Goal: Task Accomplishment & Management: Manage account settings

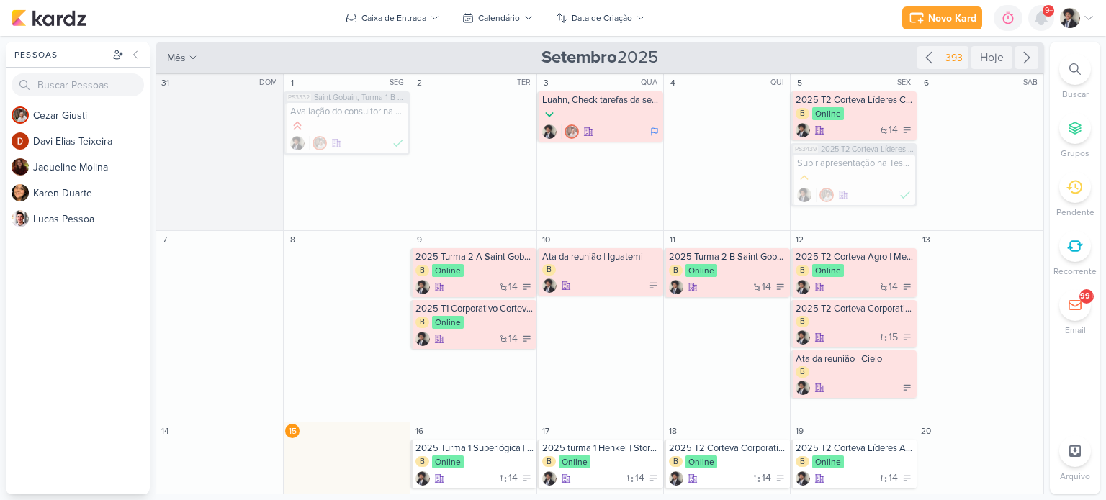
click at [1039, 19] on icon at bounding box center [1041, 18] width 12 height 13
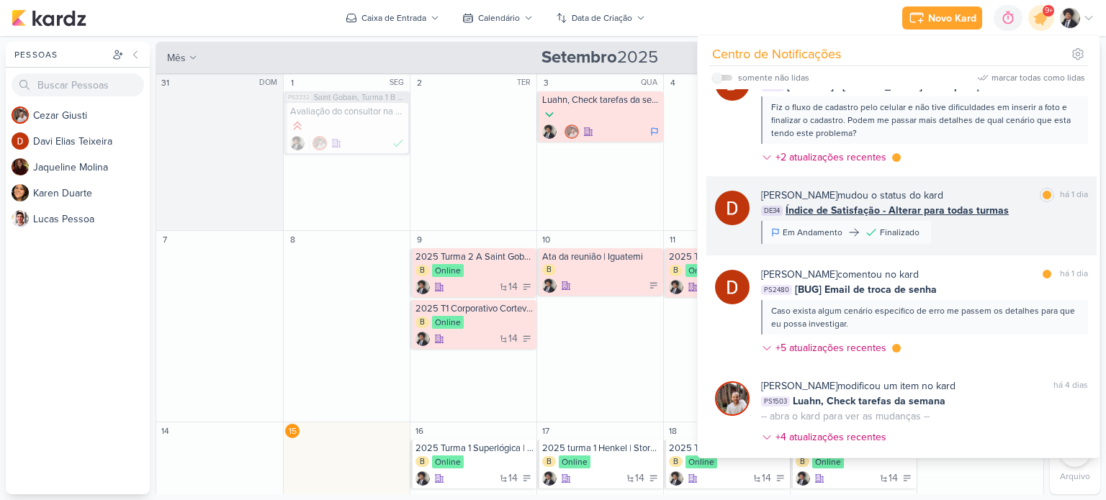
scroll to position [72, 0]
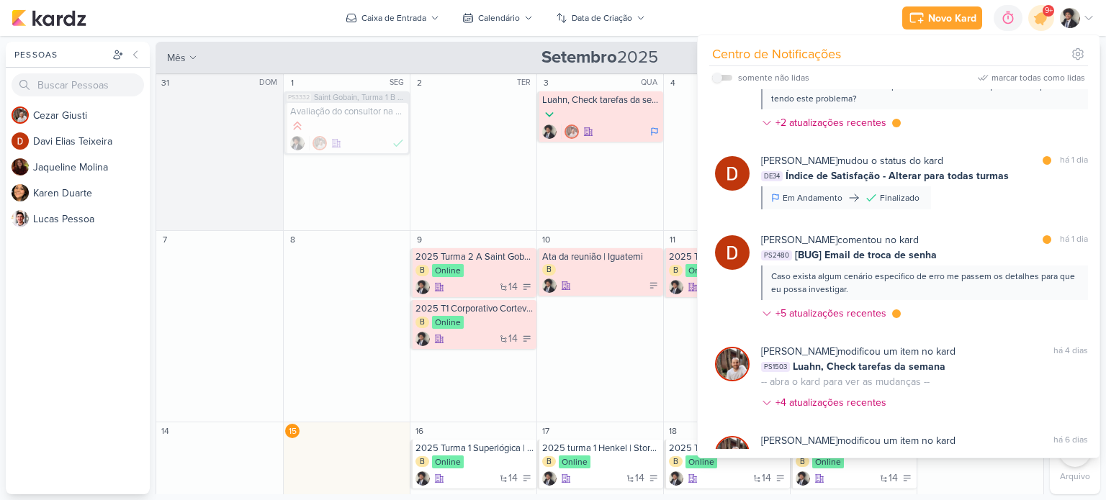
click at [860, 244] on div "[PERSON_NAME] comentou no kard" at bounding box center [840, 240] width 158 height 15
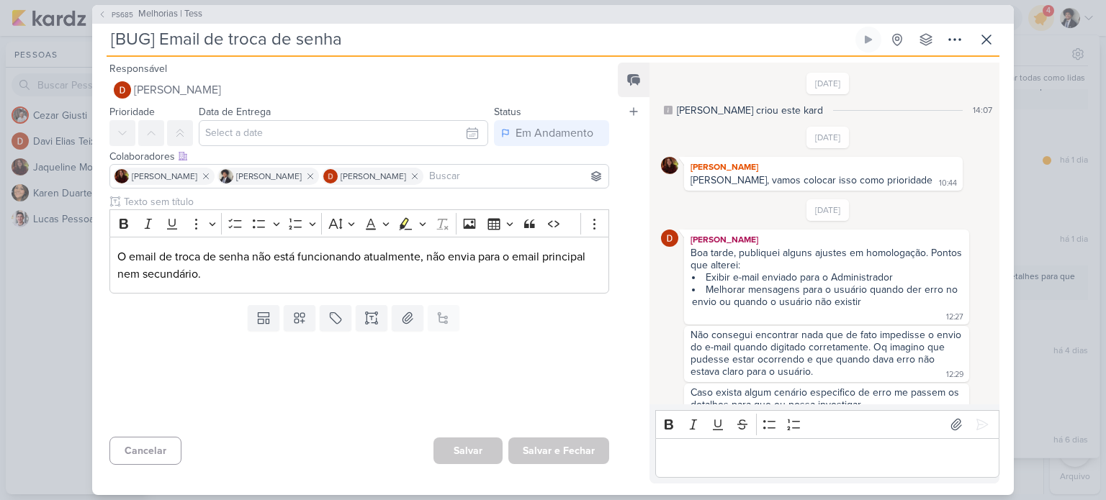
scroll to position [14, 0]
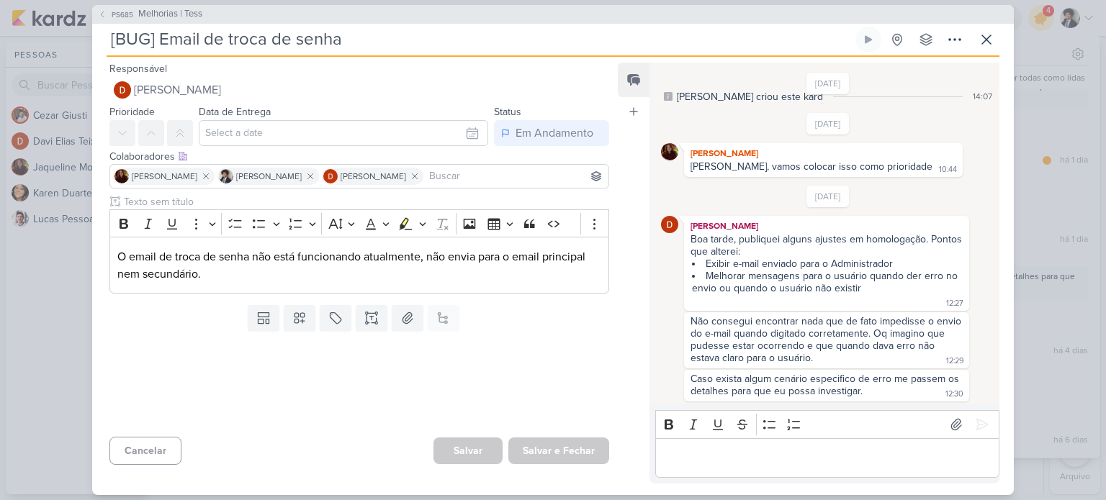
click at [723, 464] on p "Editor editing area: main" at bounding box center [826, 457] width 329 height 17
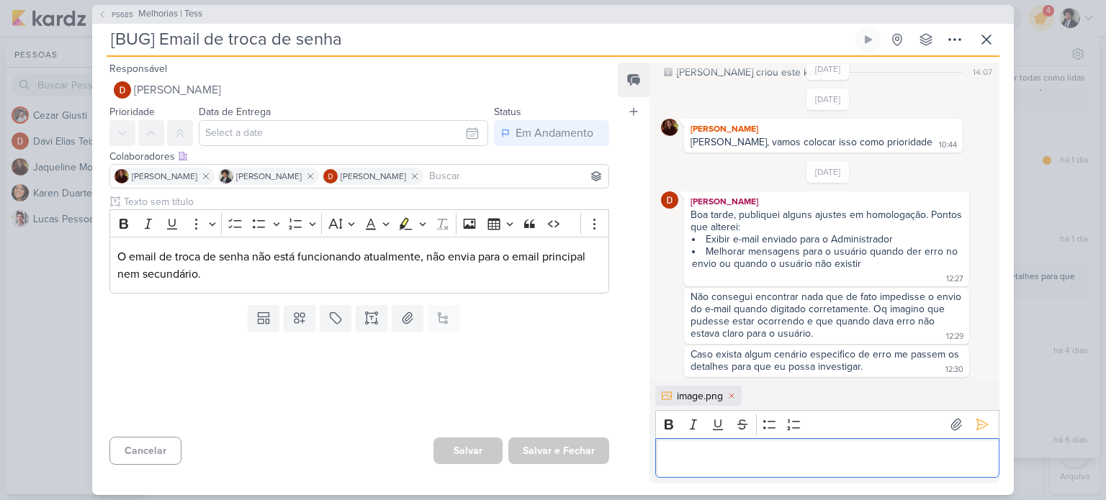
click at [720, 451] on p "Editor editing area: main" at bounding box center [826, 457] width 329 height 17
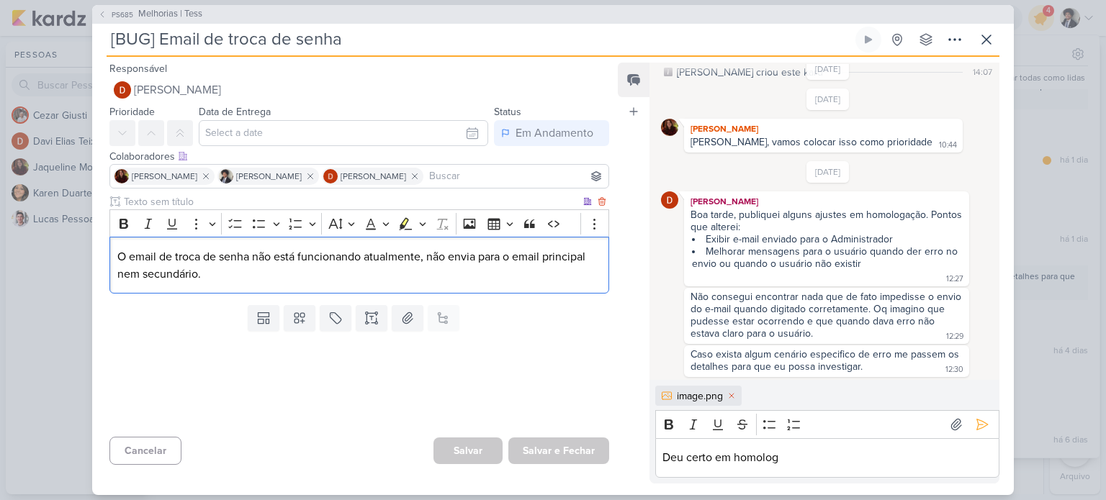
click at [251, 282] on p "O email de troca de senha não está funcionando atualmente, não envia para o ema…" at bounding box center [359, 265] width 484 height 35
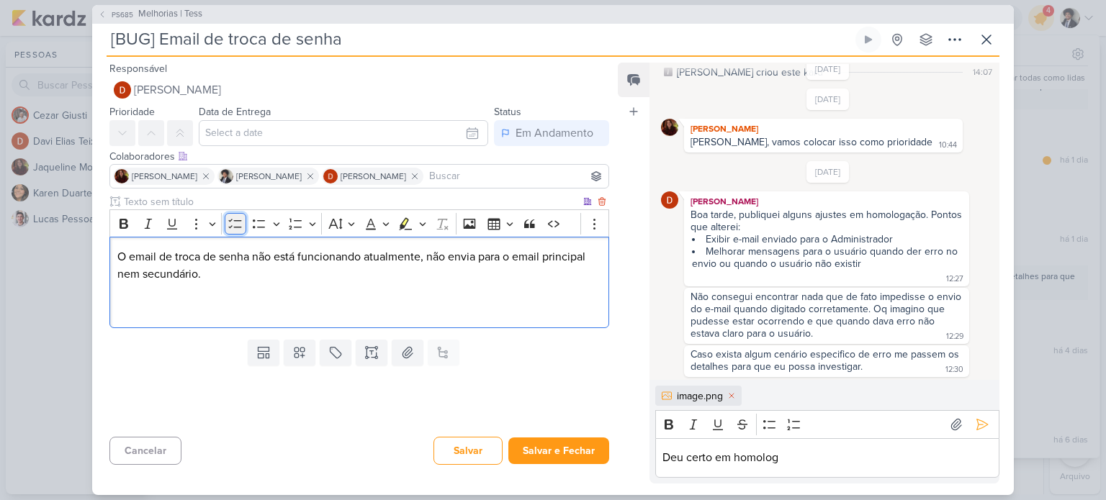
click at [229, 229] on icon "Editor toolbar" at bounding box center [235, 224] width 14 height 14
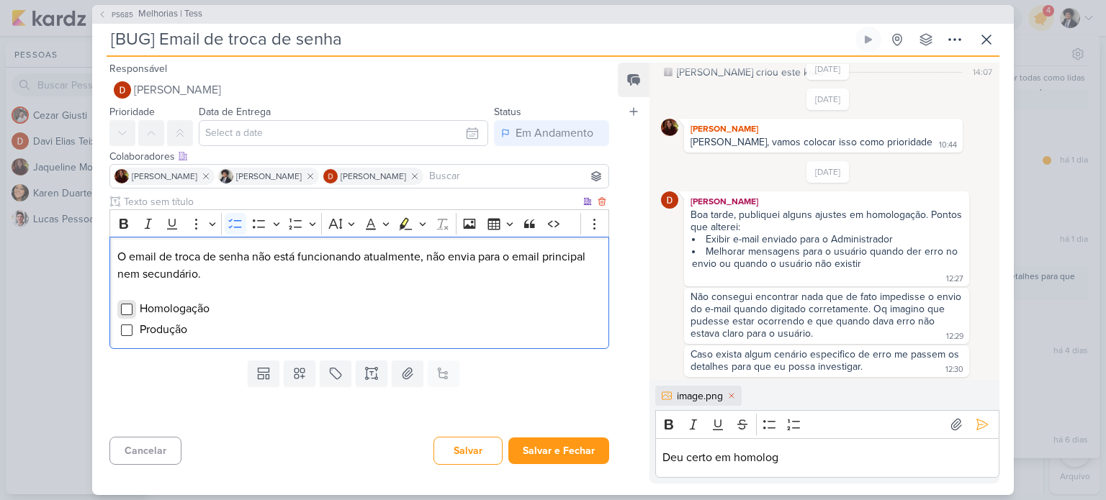
click at [125, 308] on input "Editor editing area: main" at bounding box center [127, 310] width 12 height 12
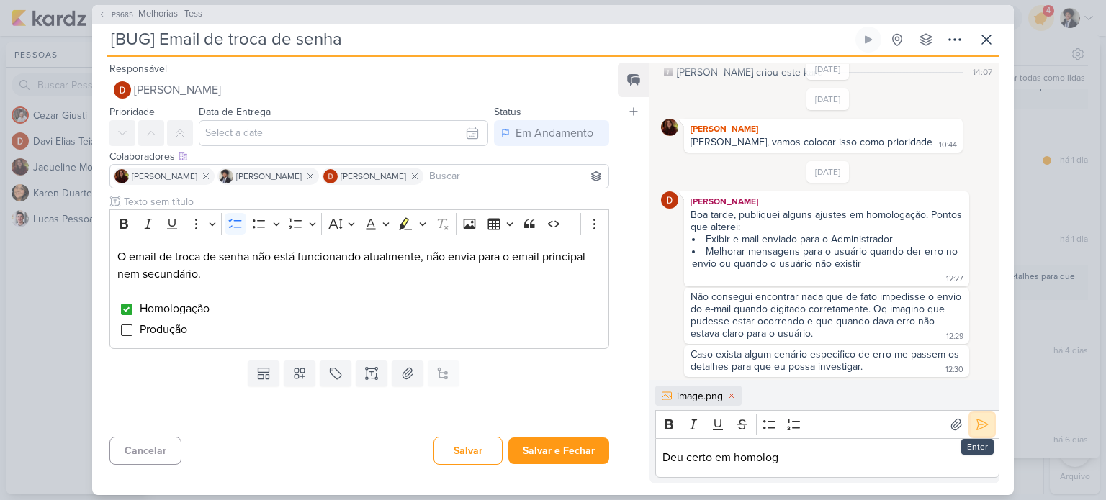
click at [978, 425] on icon at bounding box center [982, 425] width 14 height 14
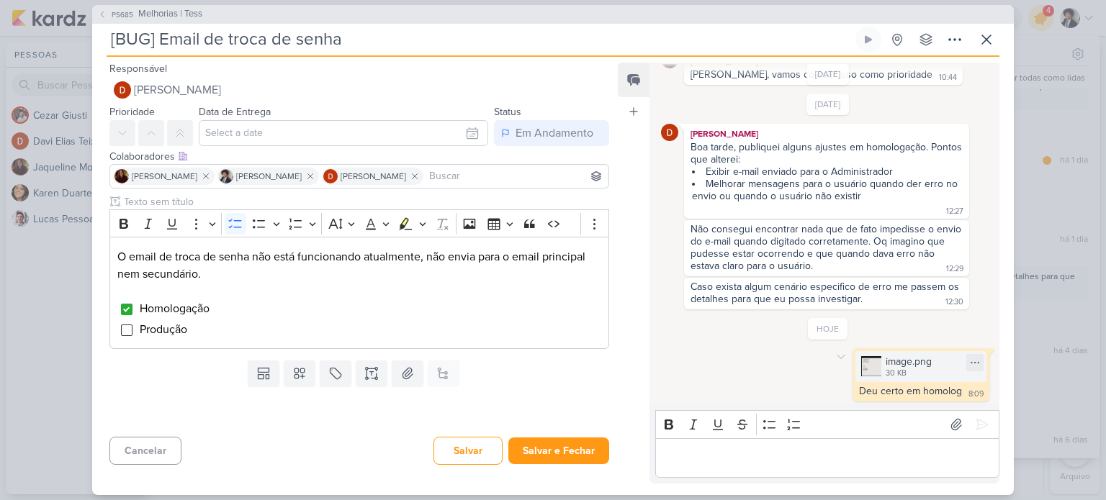
click at [901, 365] on div "image.png" at bounding box center [909, 361] width 46 height 15
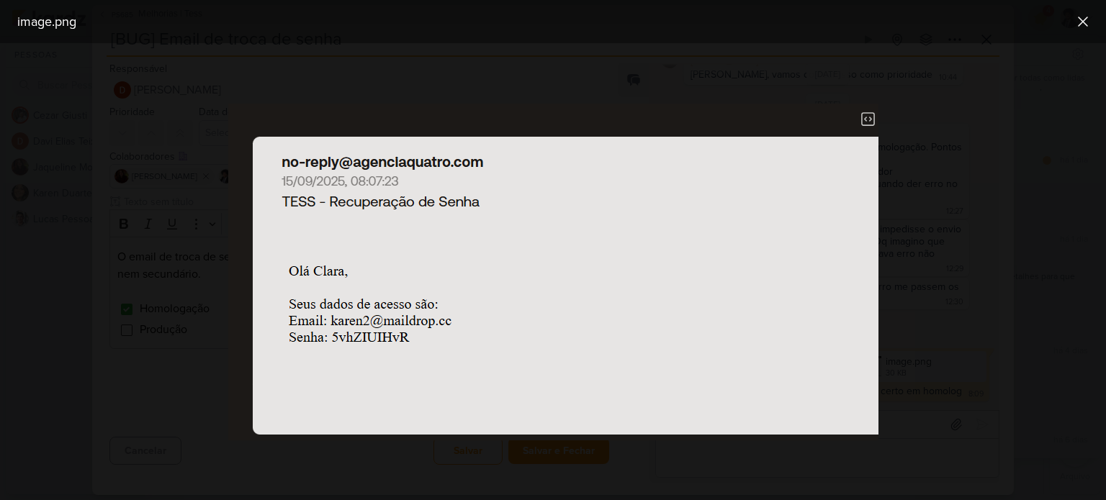
click at [926, 197] on div at bounding box center [553, 271] width 1106 height 457
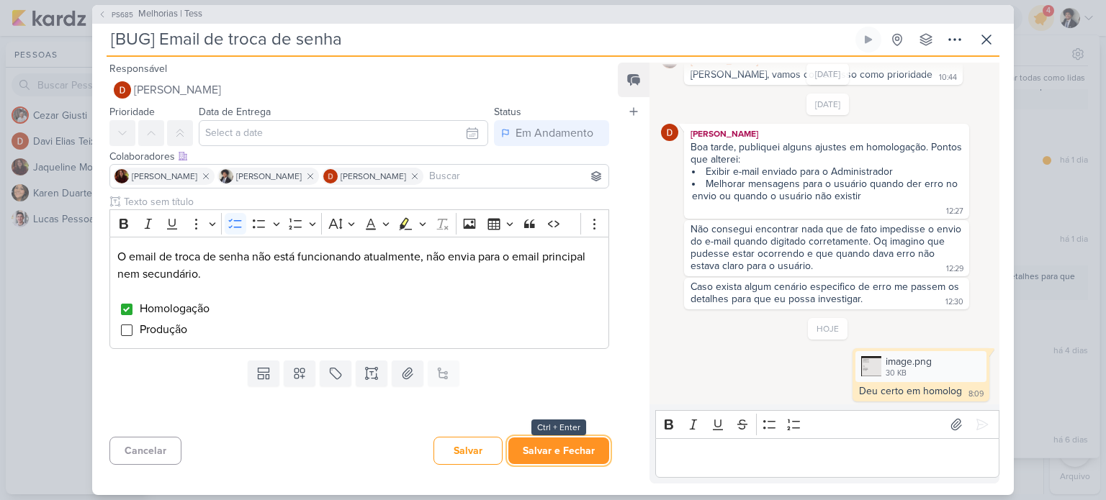
click at [575, 454] on button "Salvar e Fechar" at bounding box center [558, 451] width 101 height 27
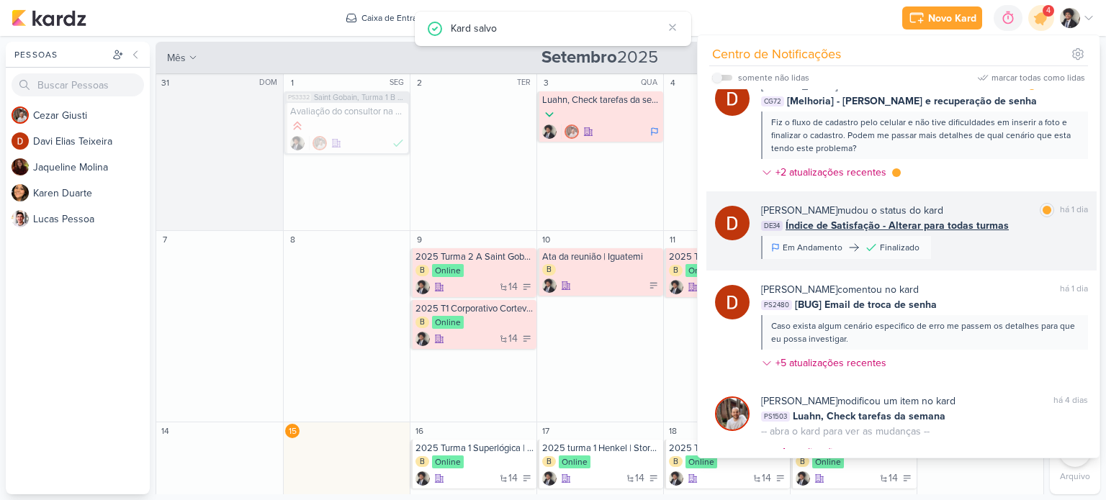
scroll to position [0, 0]
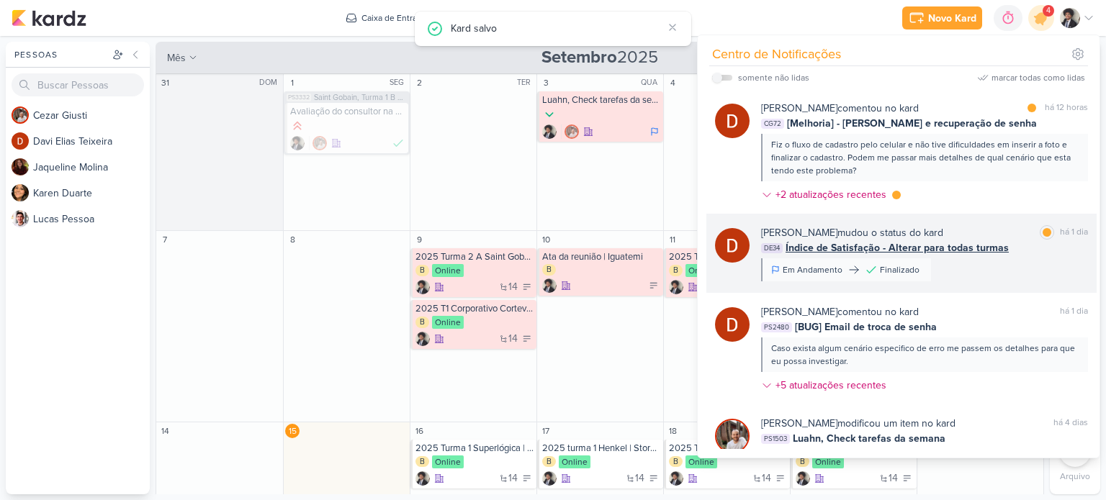
click at [890, 248] on span "Índice de Satisfação - Alterar para todas turmas" at bounding box center [897, 248] width 223 height 15
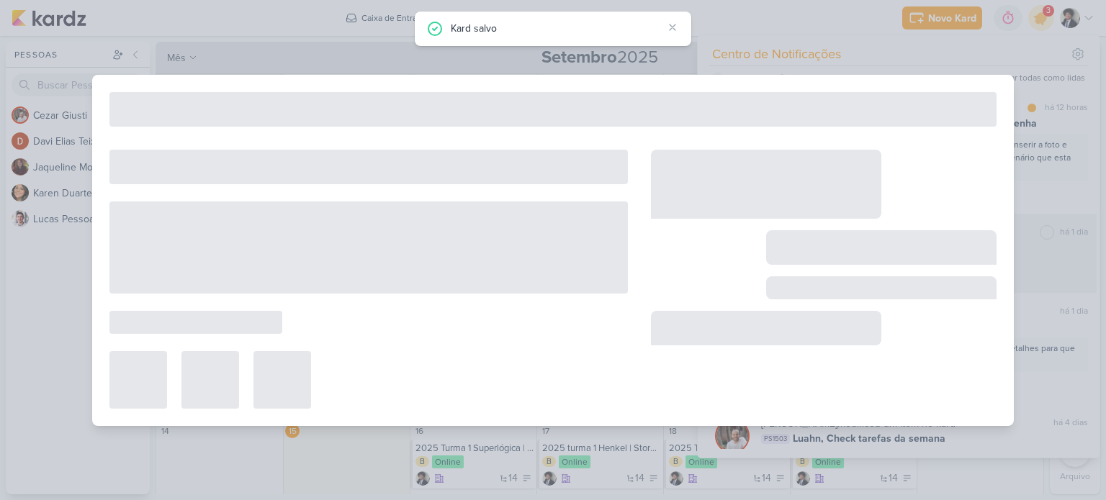
type input "Índice de Satisfação - Alterar para todas turmas"
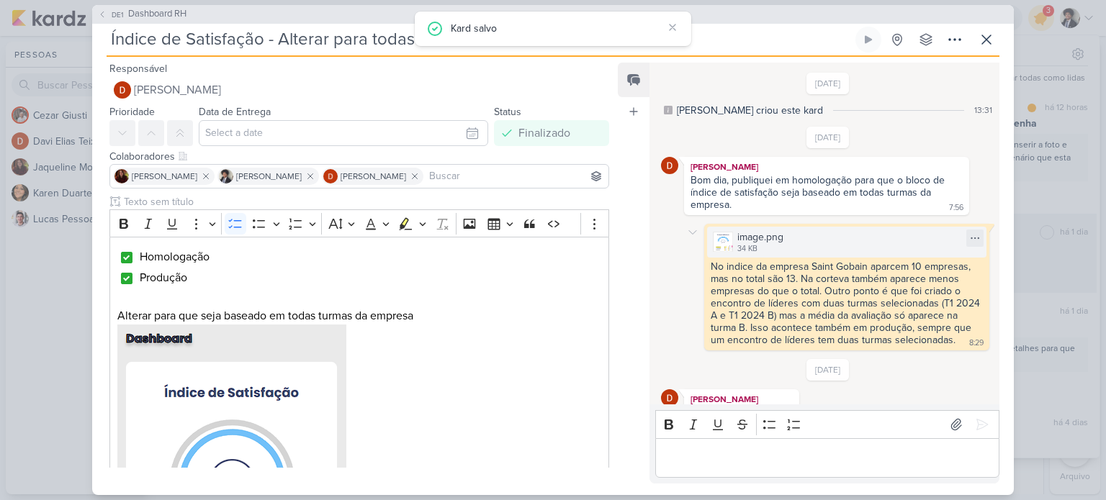
scroll to position [407, 0]
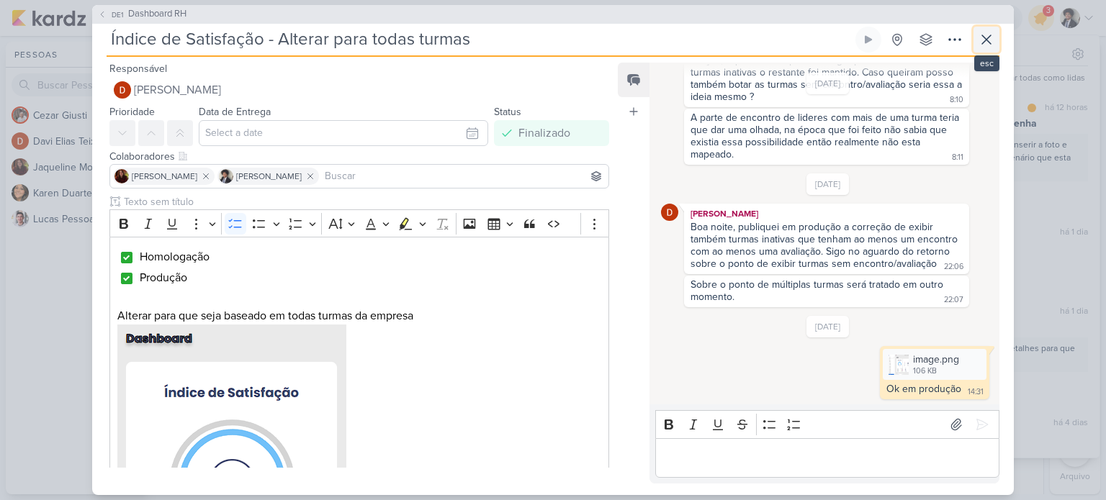
click at [988, 40] on icon at bounding box center [986, 39] width 17 height 17
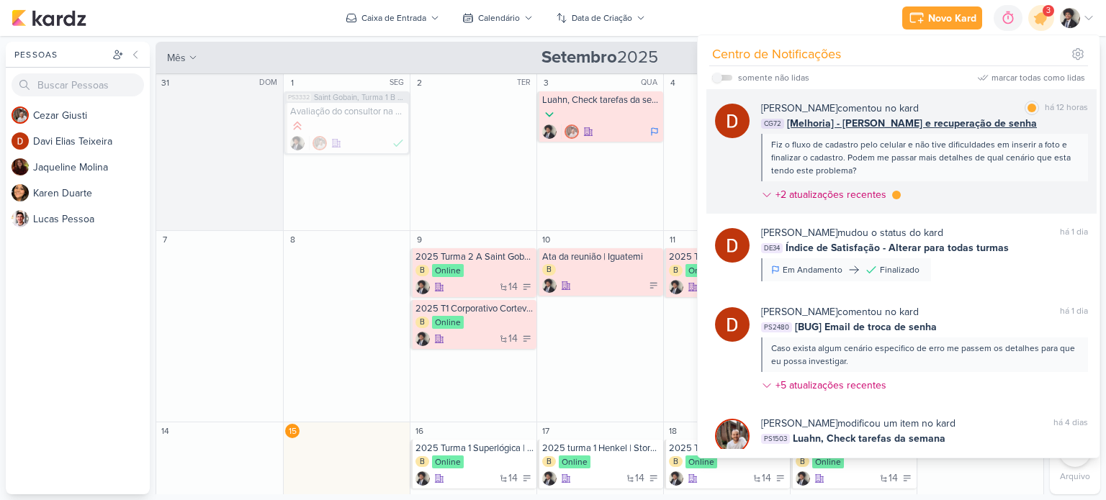
click at [887, 134] on div "Fiz o fluxo de cadastro pelo celular e não tive dificuldades em inserir a foto …" at bounding box center [924, 158] width 327 height 48
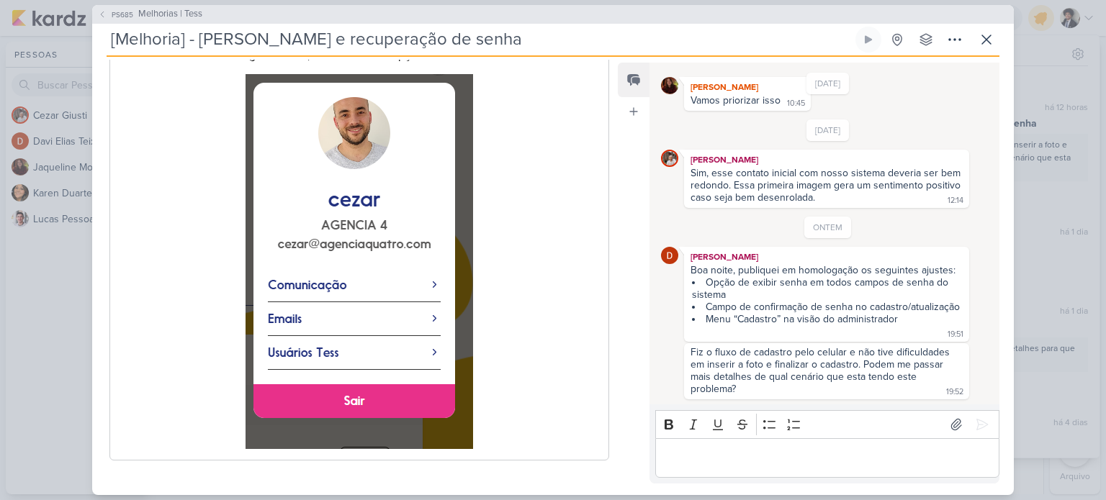
scroll to position [181, 0]
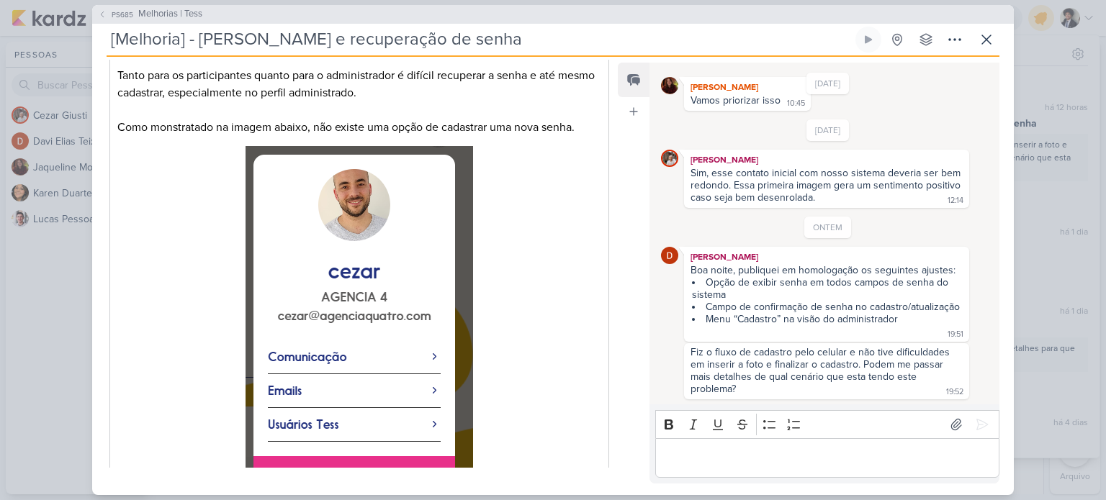
click at [720, 464] on p "Editor editing area: main" at bounding box center [826, 457] width 329 height 17
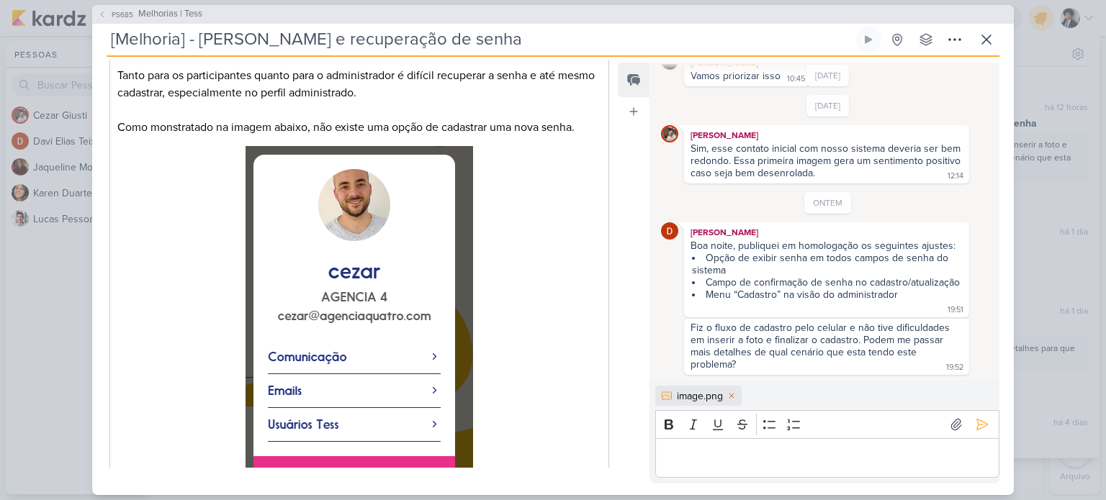
click at [744, 457] on p "Editor editing area: main" at bounding box center [826, 457] width 329 height 17
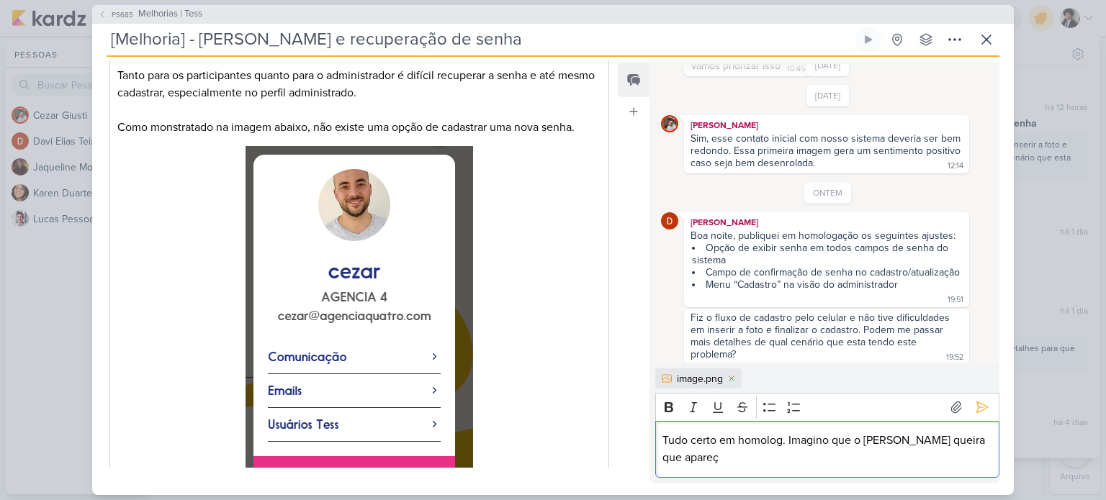
scroll to position [132, 0]
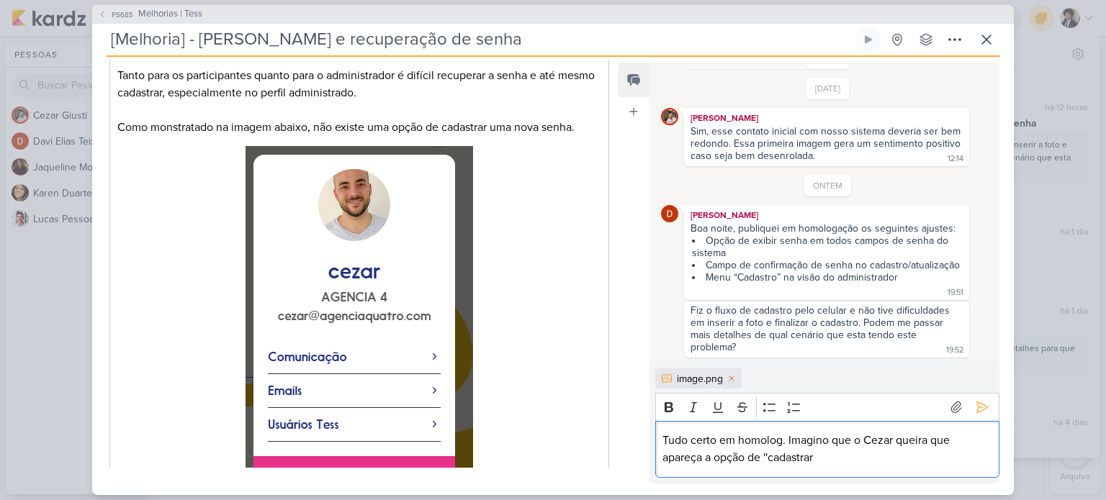
click at [832, 453] on p "Tudo certo em homolog. Imagino que o Cezar queira que apareça a opção de ''cada…" at bounding box center [826, 449] width 329 height 35
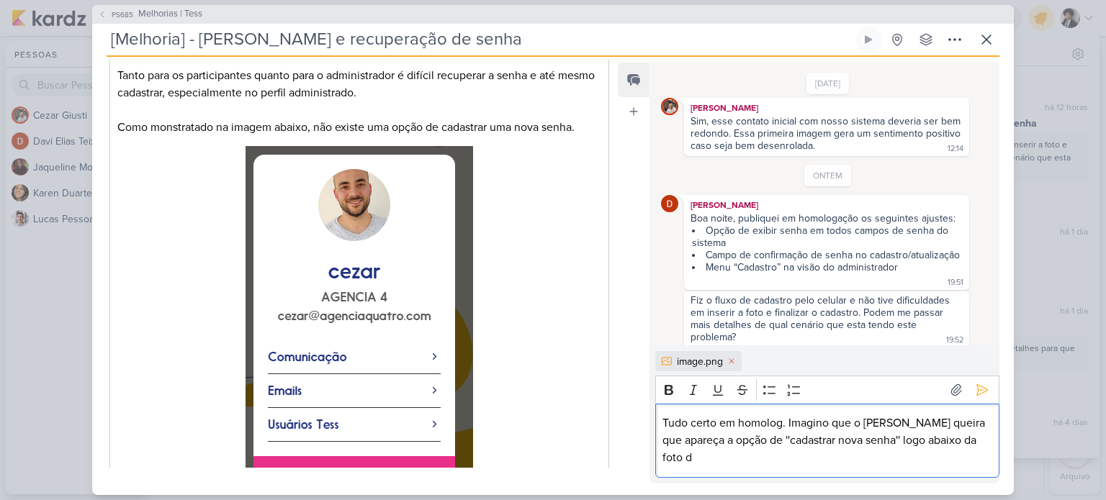
scroll to position [149, 0]
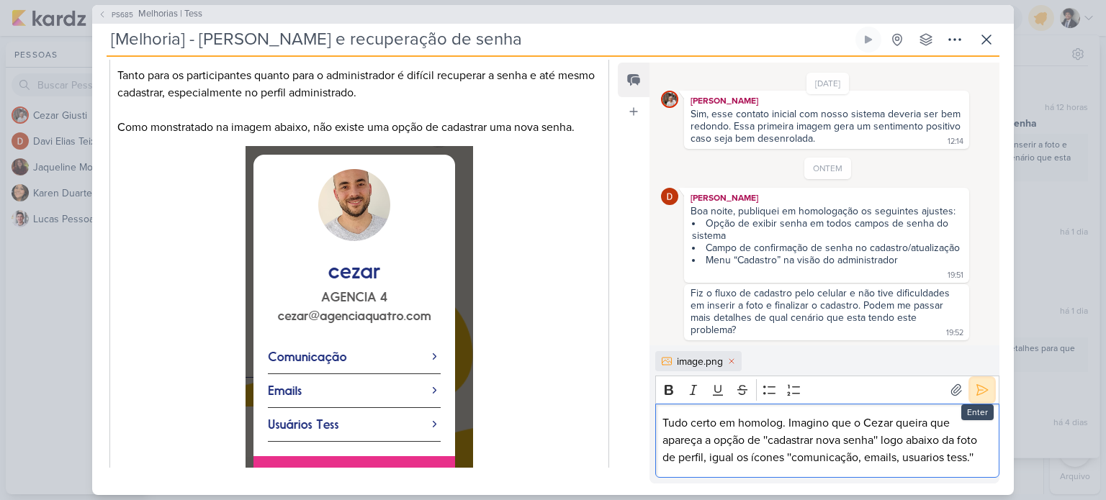
click at [976, 388] on icon at bounding box center [982, 390] width 14 height 14
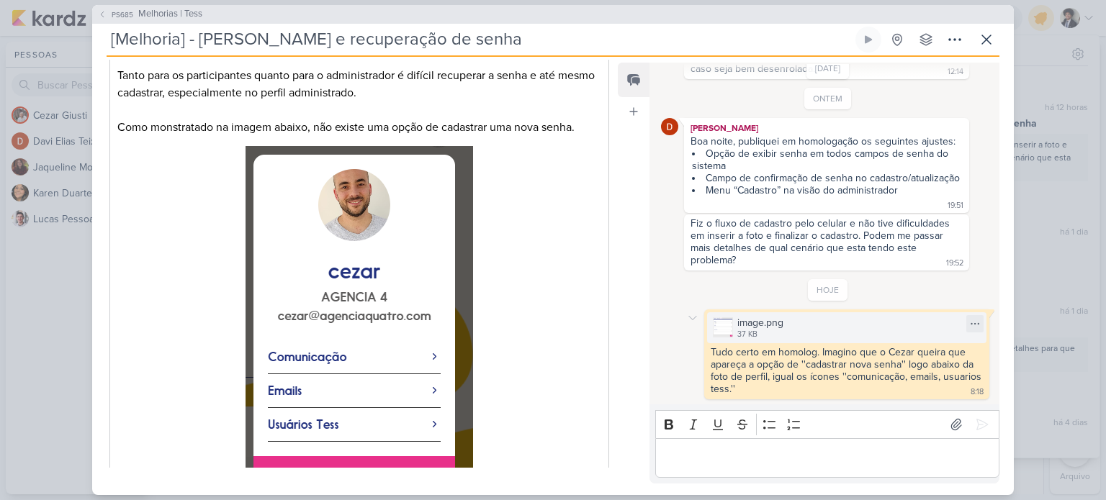
click at [741, 322] on div "image.png" at bounding box center [760, 322] width 46 height 15
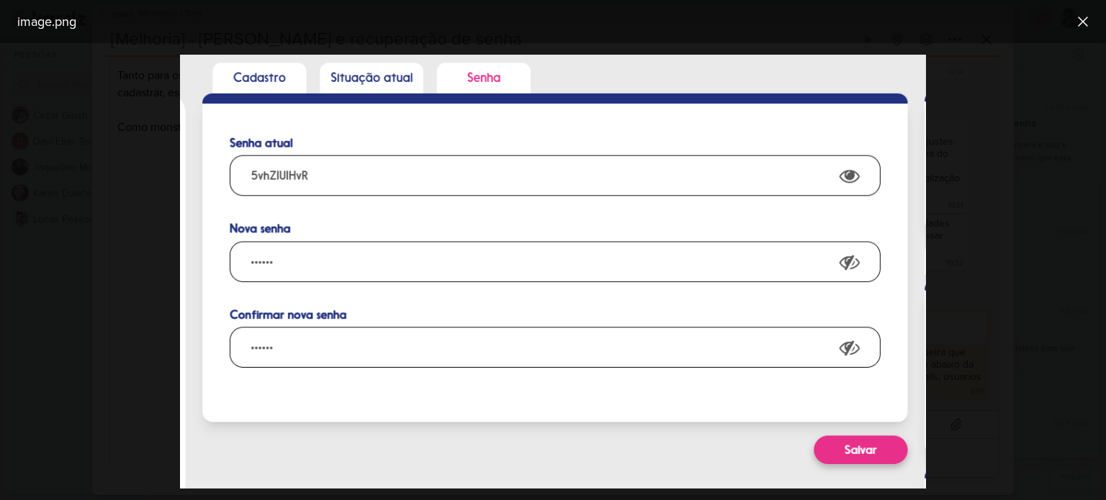
click at [1033, 197] on div at bounding box center [553, 271] width 1106 height 457
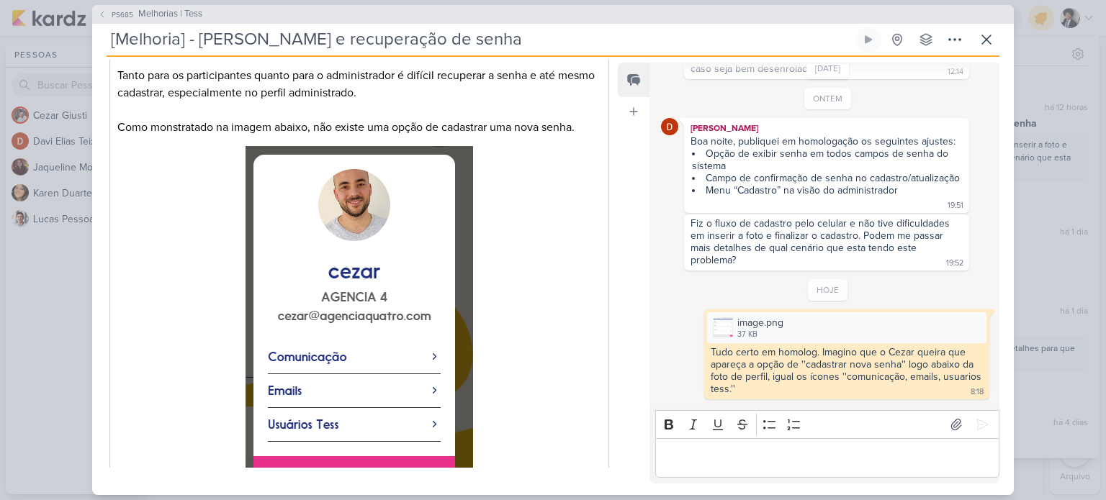
scroll to position [74, 0]
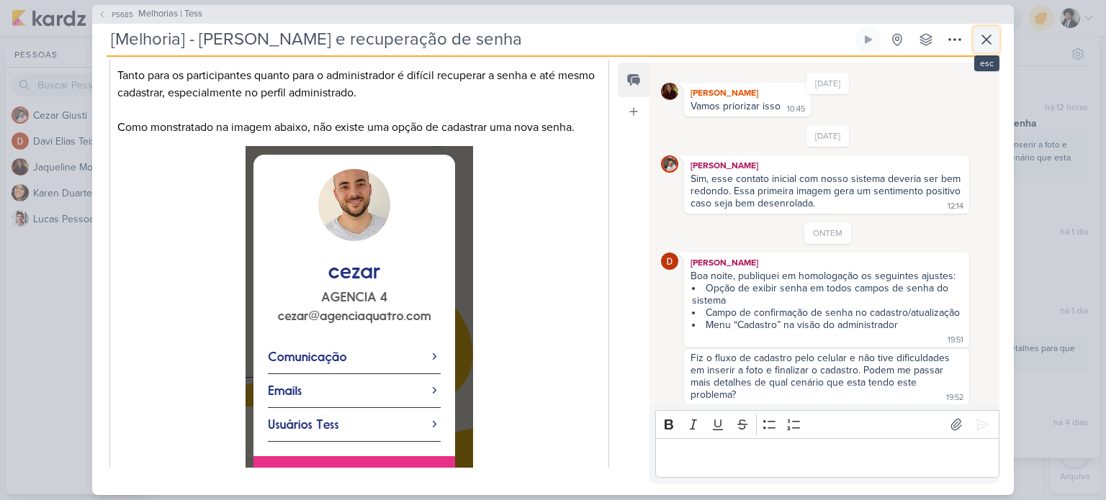
click at [989, 39] on icon at bounding box center [986, 39] width 17 height 17
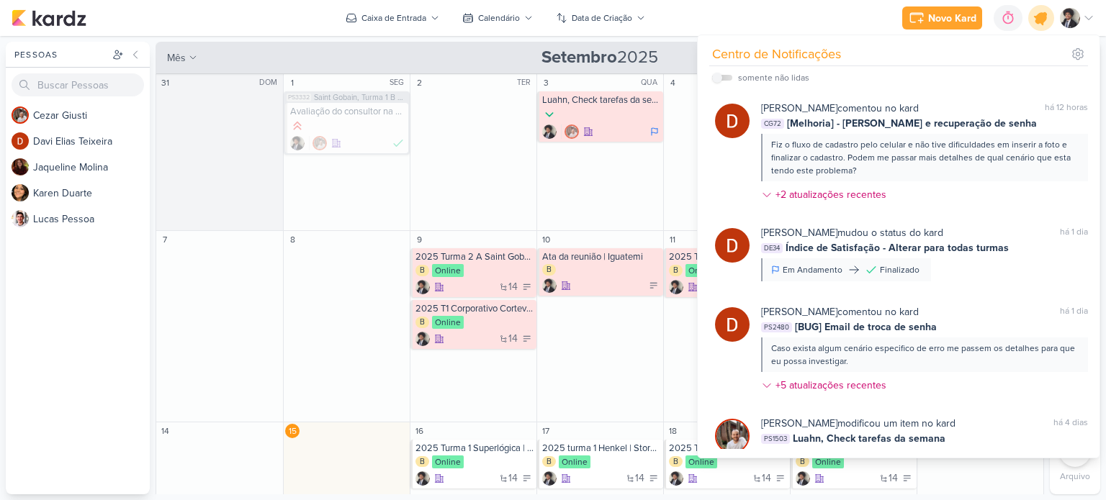
click at [1038, 21] on icon at bounding box center [1041, 17] width 17 height 17
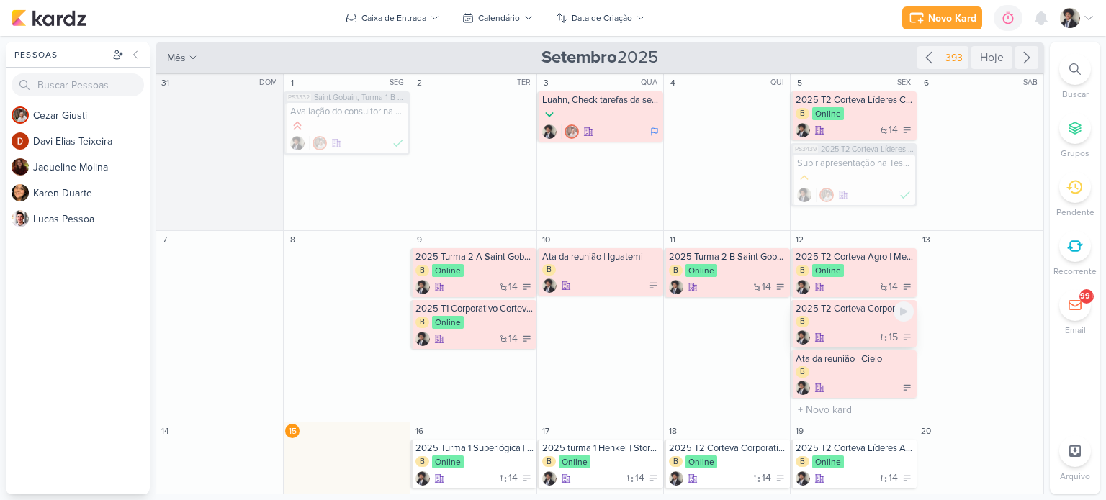
click at [855, 332] on div "15" at bounding box center [855, 338] width 118 height 14
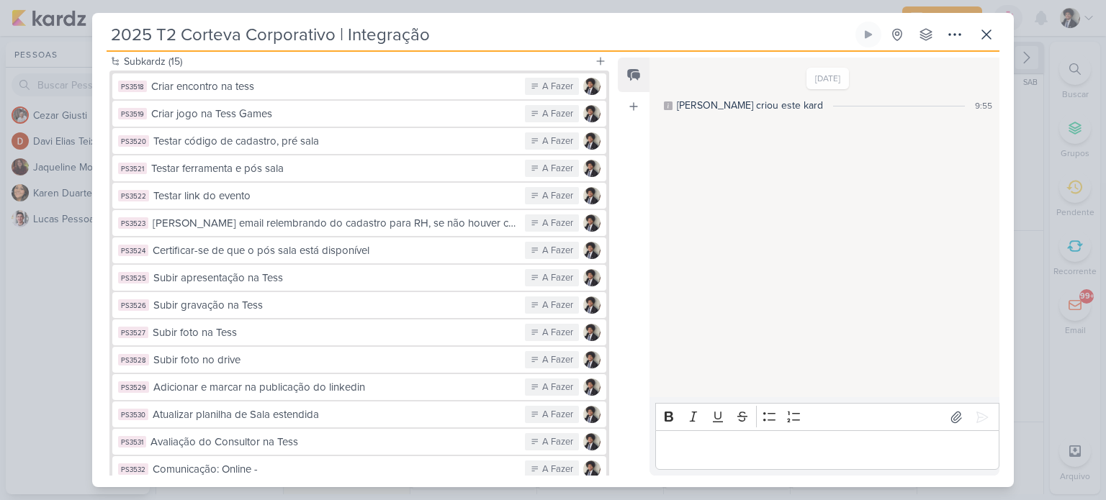
scroll to position [449, 0]
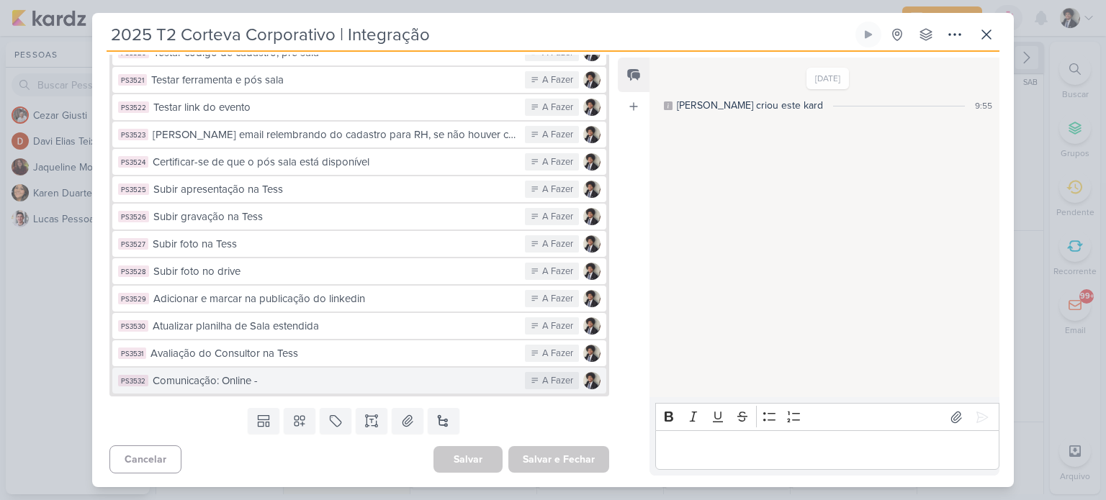
click at [404, 383] on div "Comunicação: Online -" at bounding box center [335, 381] width 365 height 17
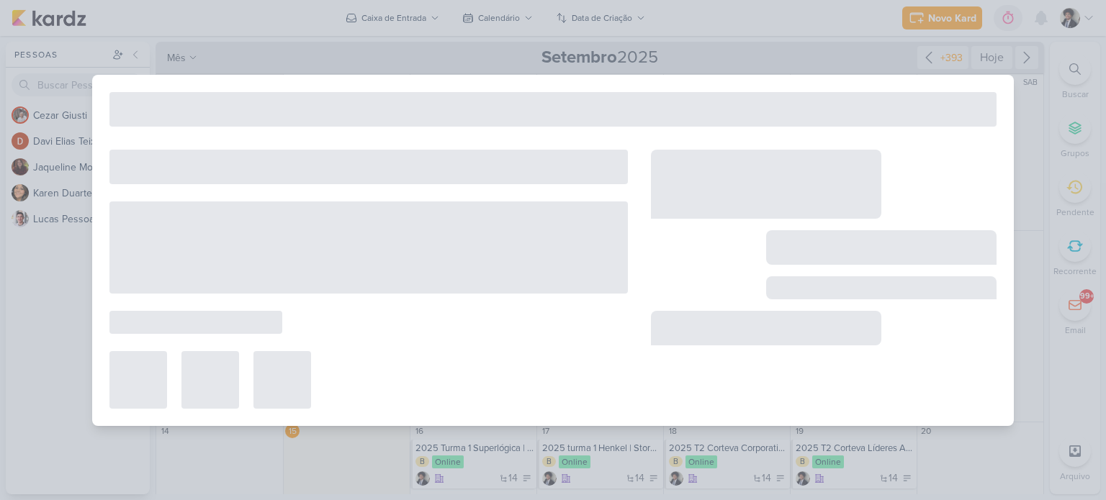
type input "Comunicação: Online -"
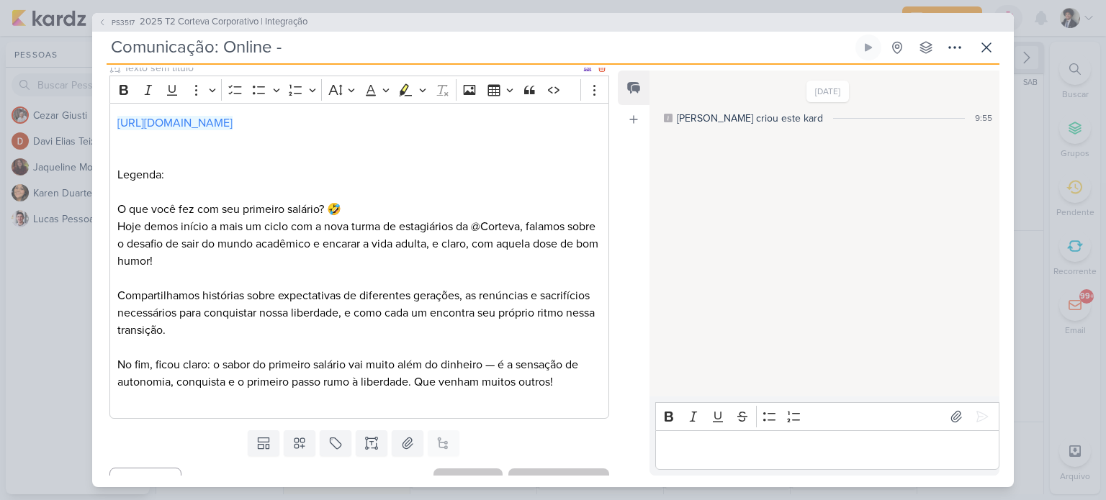
scroll to position [208, 0]
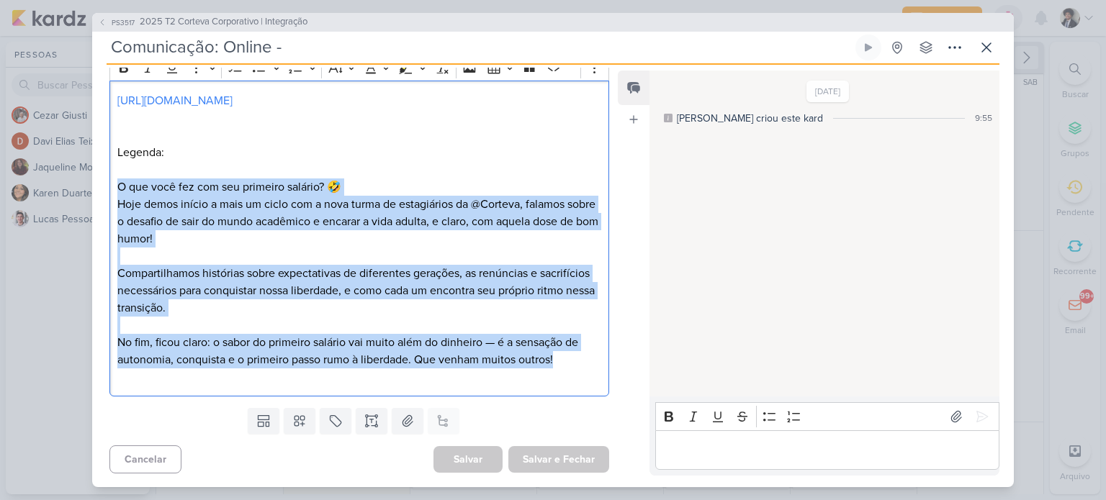
drag, startPoint x: 119, startPoint y: 184, endPoint x: 580, endPoint y: 359, distance: 493.2
click at [580, 359] on div "[URL][DOMAIN_NAME] Legenda: O que você fez com seu primeiro salário? 🤣 Hoje dem…" at bounding box center [359, 239] width 500 height 316
copy div "O que você fez com seu primeiro salário? 🤣 Hoje demos início a mais um ciclo co…"
